Goal: Check status: Check status

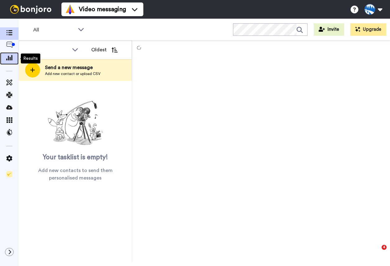
click at [11, 55] on icon at bounding box center [9, 58] width 6 height 6
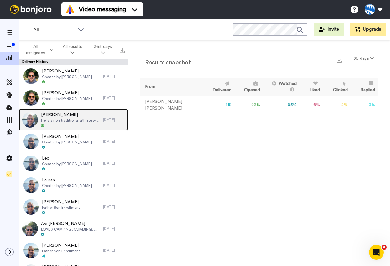
click at [58, 120] on span "He is a non traditional athlete who prefers adventure sports like mountain biki…" at bounding box center [70, 120] width 59 height 5
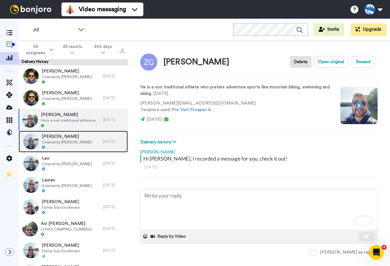
click at [81, 139] on div "[PERSON_NAME] Created by [PERSON_NAME]" at bounding box center [61, 141] width 84 height 22
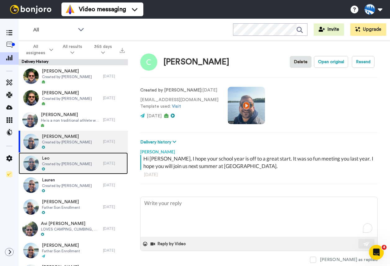
click at [58, 161] on span "Created by [PERSON_NAME]" at bounding box center [67, 163] width 50 height 5
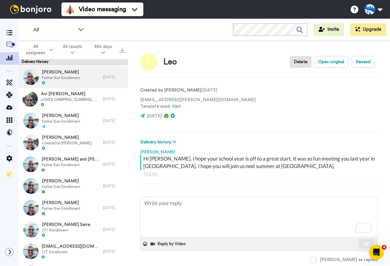
scroll to position [130, 0]
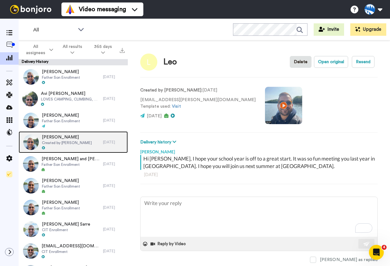
click at [60, 145] on span "Created by [PERSON_NAME]" at bounding box center [67, 142] width 50 height 5
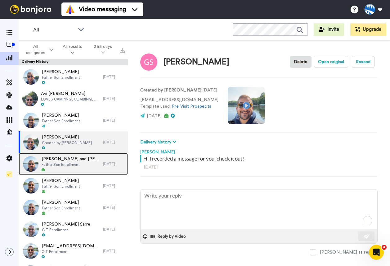
click at [60, 160] on span "[PERSON_NAME] and [PERSON_NAME]" at bounding box center [71, 159] width 58 height 6
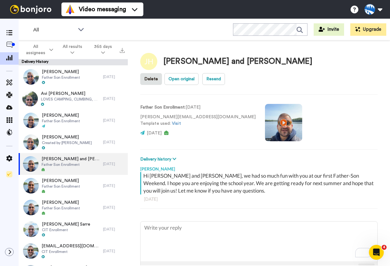
type textarea "x"
